Goal: Navigation & Orientation: Find specific page/section

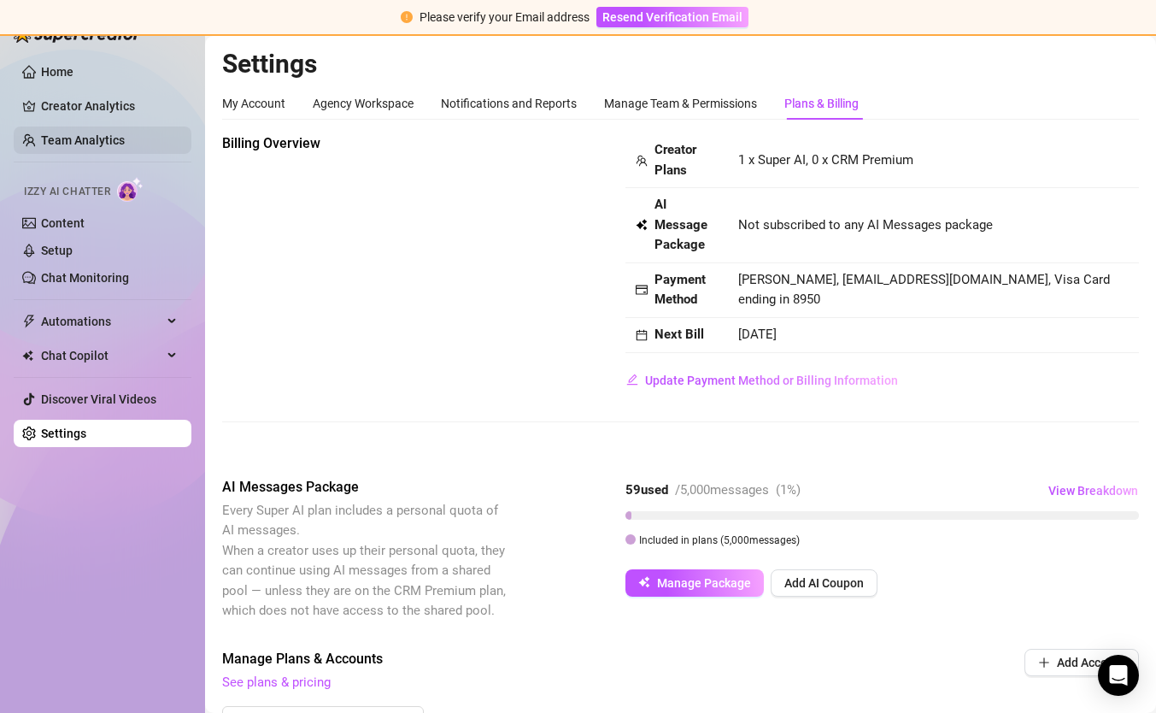
click at [83, 138] on link "Team Analytics" at bounding box center [83, 140] width 84 height 14
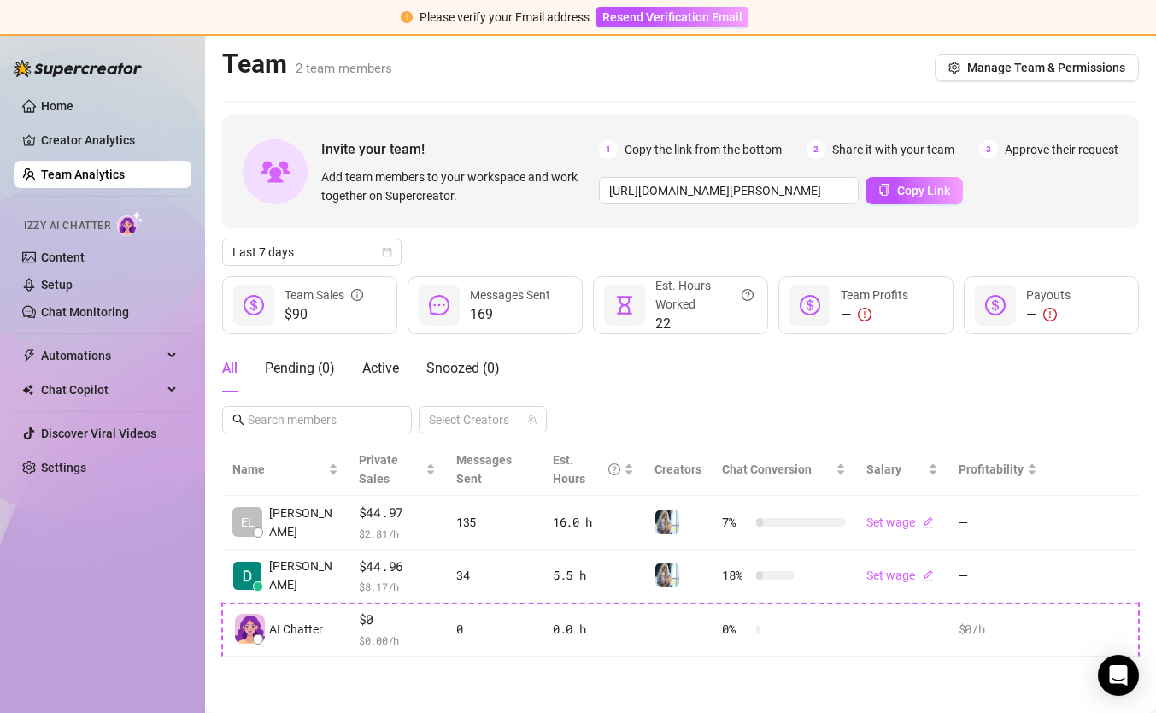
click at [836, 387] on div "All Pending ( 0 ) Active Snoozed ( 0 ) Select Creators" at bounding box center [680, 388] width 917 height 89
click at [67, 251] on link "Content" at bounding box center [63, 257] width 44 height 14
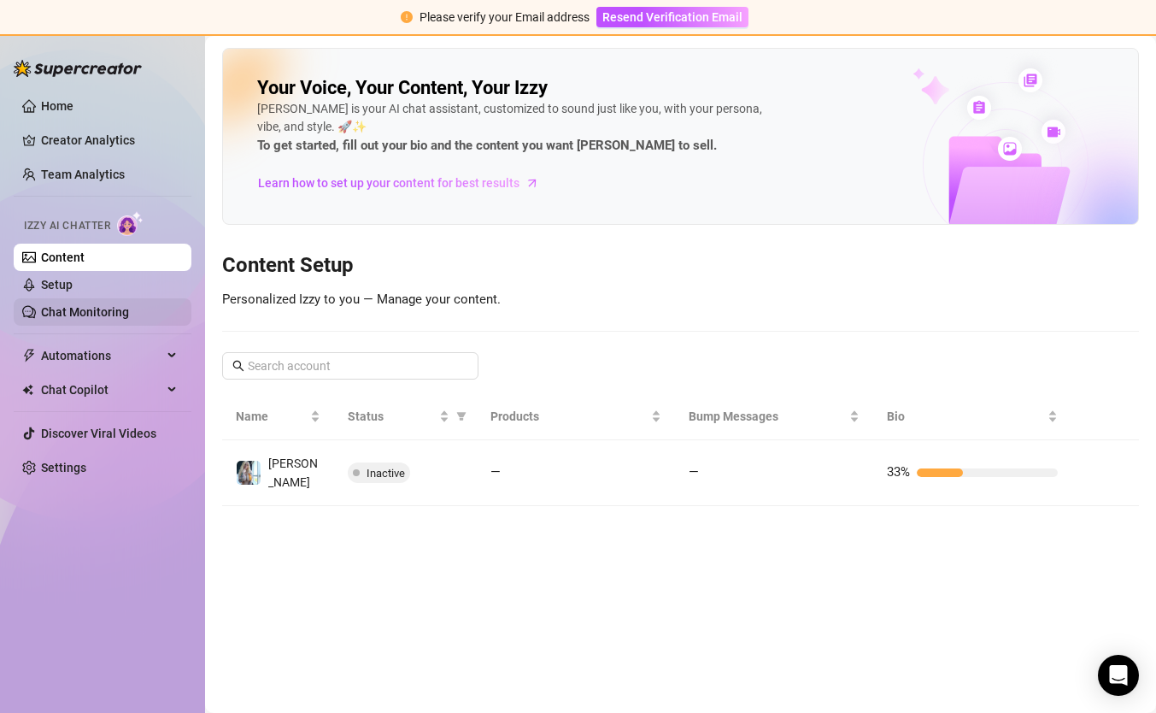
click at [79, 310] on link "Chat Monitoring" at bounding box center [85, 312] width 88 height 14
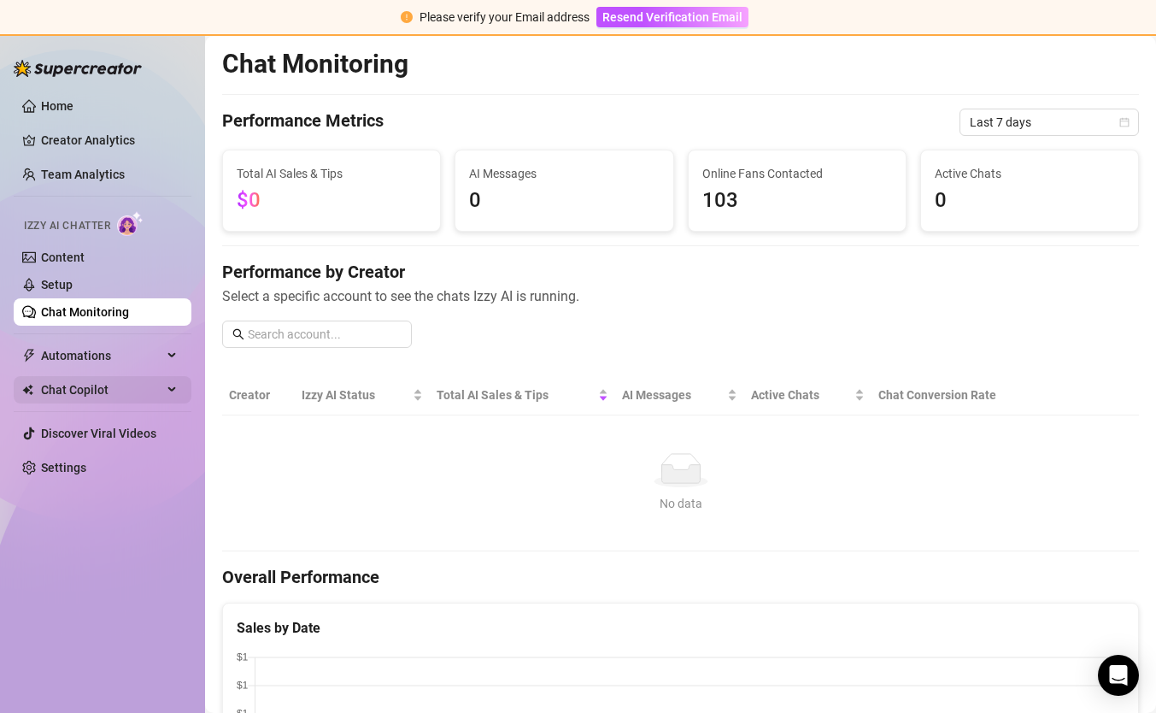
click at [109, 392] on span "Chat Copilot" at bounding box center [101, 389] width 121 height 27
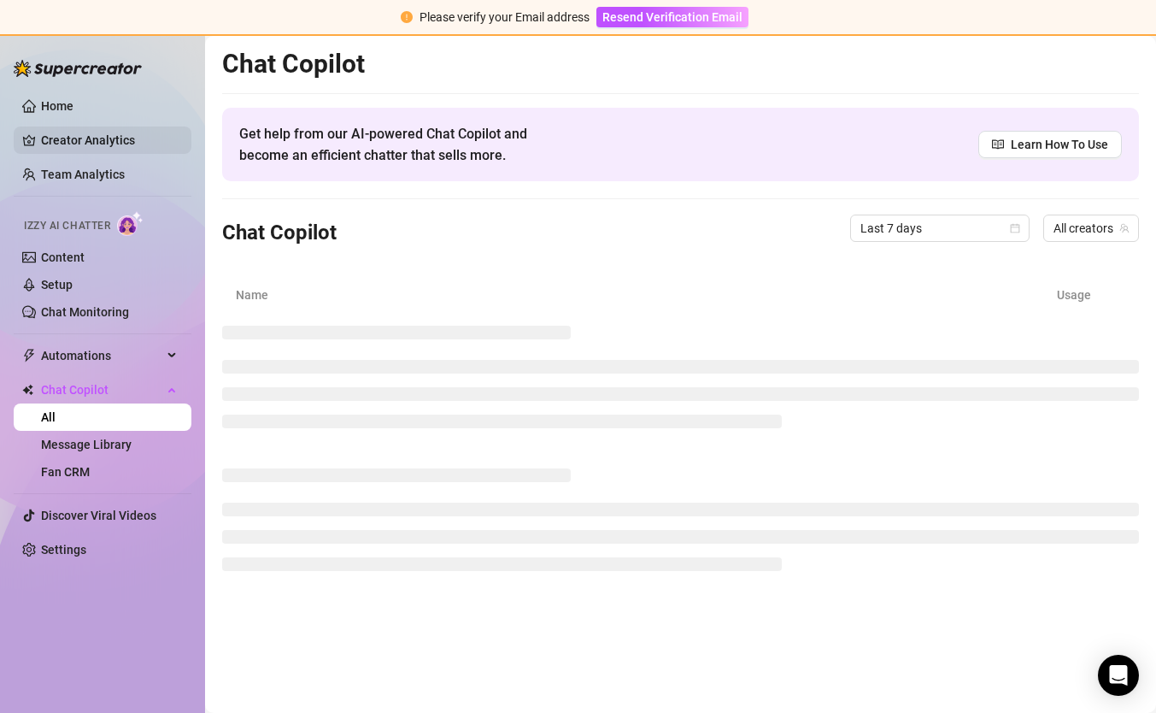
click at [114, 134] on link "Creator Analytics" at bounding box center [109, 140] width 137 height 27
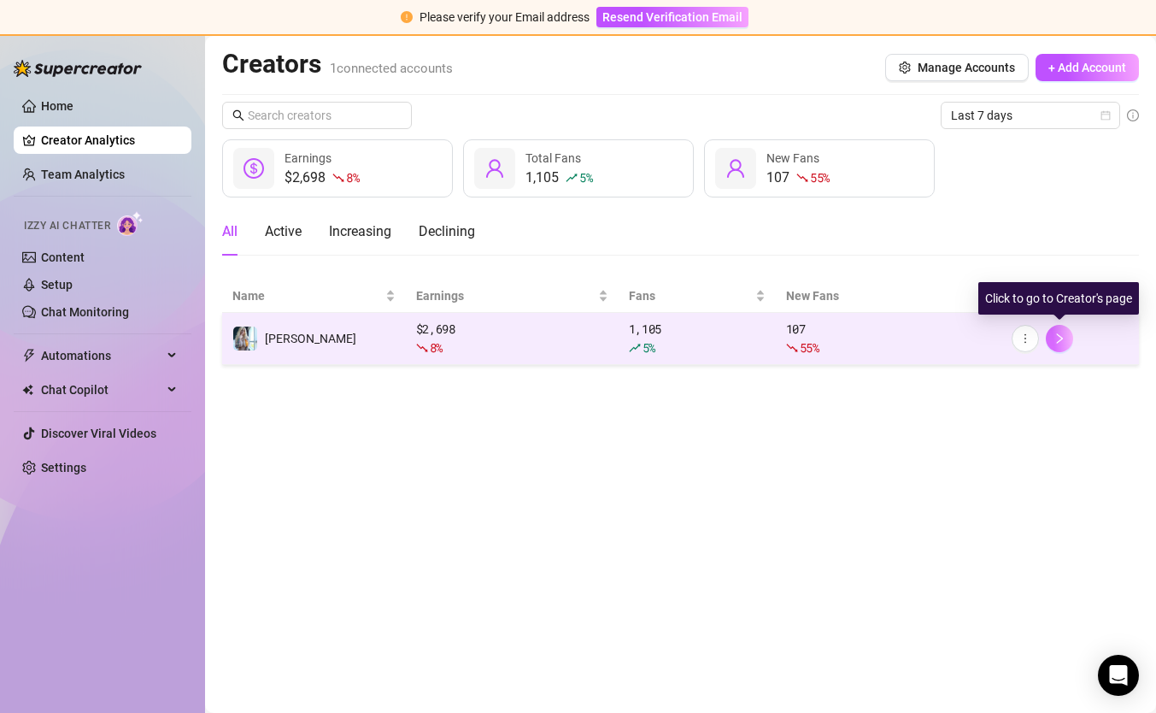
click at [1057, 338] on icon "right" at bounding box center [1060, 338] width 12 height 12
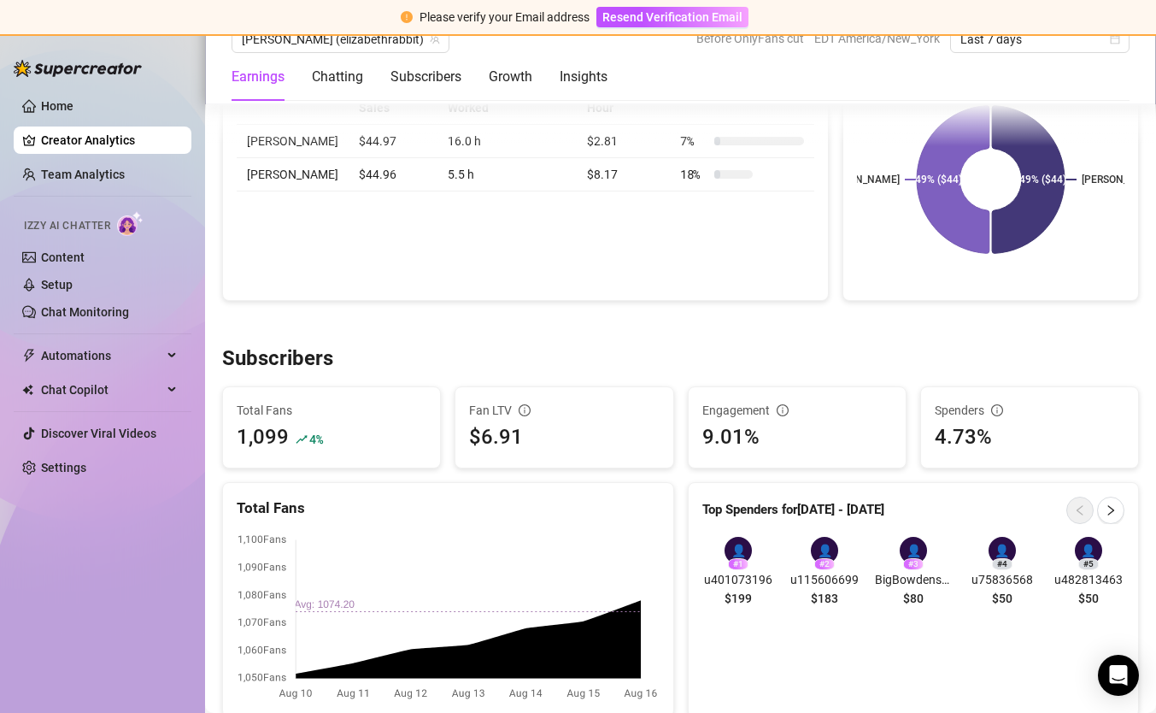
scroll to position [825, 0]
